Goal: Contribute content

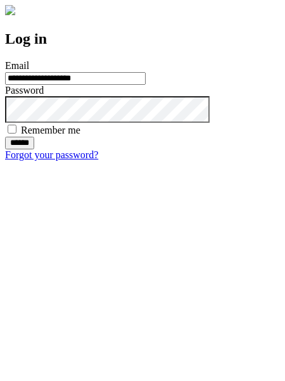
type input "**********"
click at [34, 149] on input "******" at bounding box center [19, 143] width 29 height 13
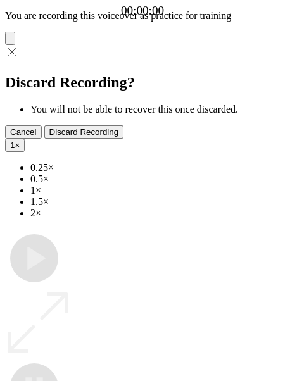
type input "**********"
